Goal: Task Accomplishment & Management: Use online tool/utility

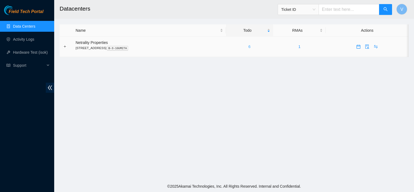
click at [251, 47] on link "6" at bounding box center [250, 46] width 2 height 4
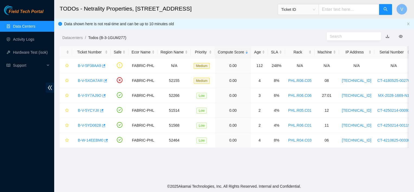
click at [217, 157] on main "TODOs - Netrality Properties, [STREET_ADDRESS] Ticket ID V Data shown here is n…" at bounding box center [234, 90] width 360 height 181
click at [253, 166] on main "TODOs - Netrality Properties, [STREET_ADDRESS] Ticket ID V Data shown here is n…" at bounding box center [234, 90] width 360 height 181
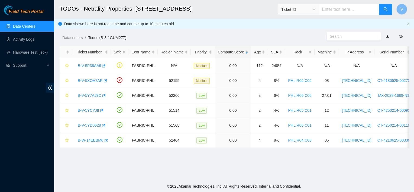
click at [366, 181] on footer "© 2025 Akamai Technologies, Inc. All Rights Reserved. Internal and Confidential." at bounding box center [234, 186] width 360 height 11
